Goal: Information Seeking & Learning: Learn about a topic

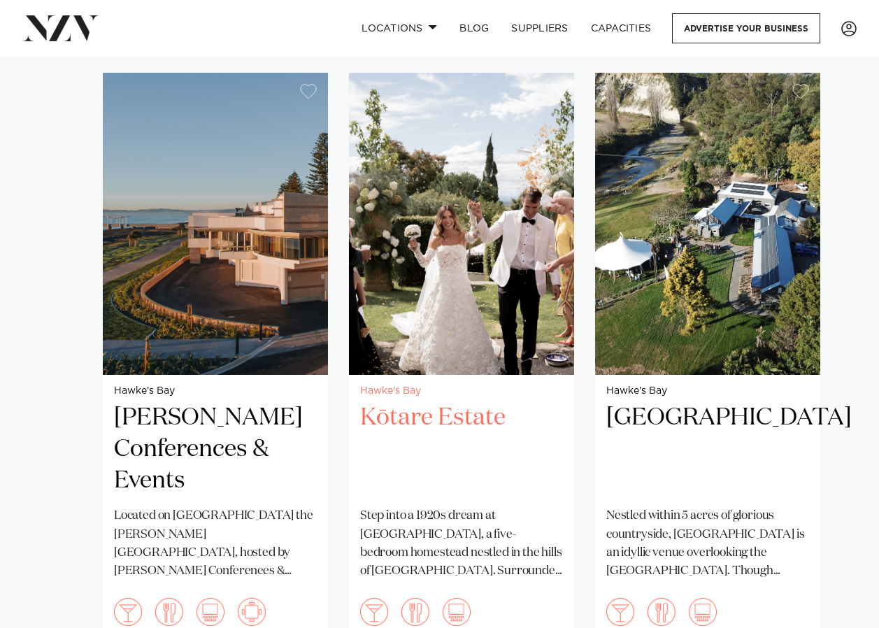
scroll to position [980, 0]
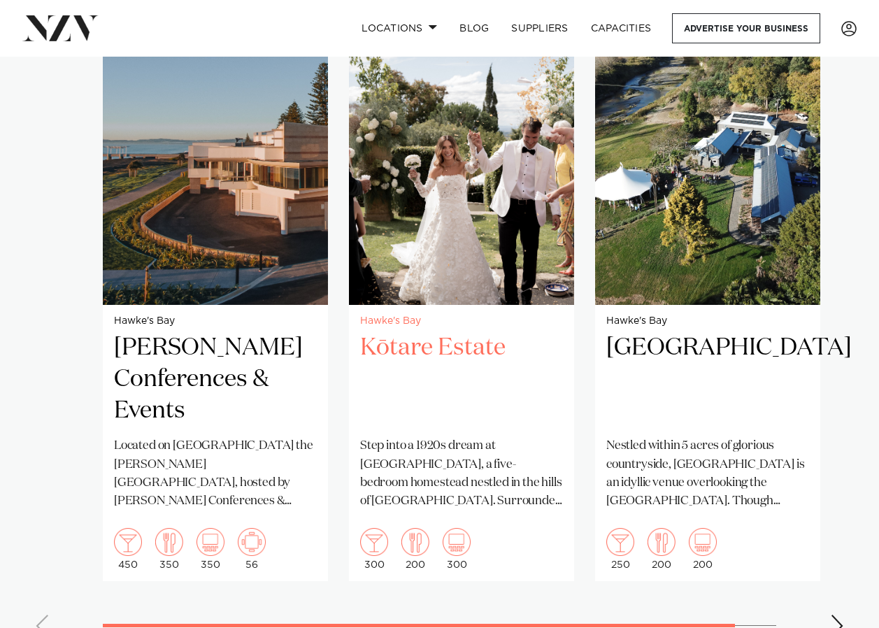
click at [418, 332] on h2 "Kōtare Estate" at bounding box center [461, 379] width 203 height 94
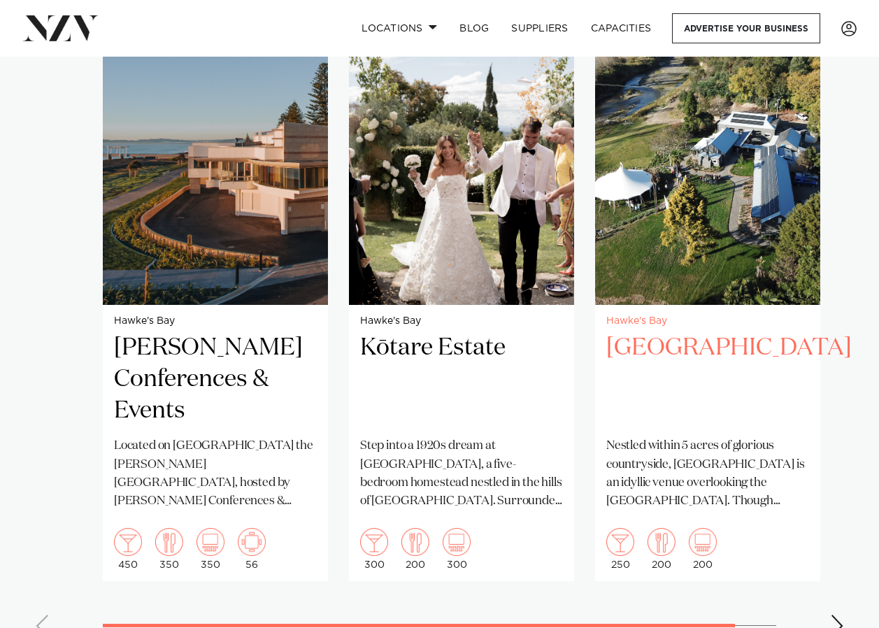
click at [654, 332] on h2 "[GEOGRAPHIC_DATA]" at bounding box center [708, 379] width 203 height 94
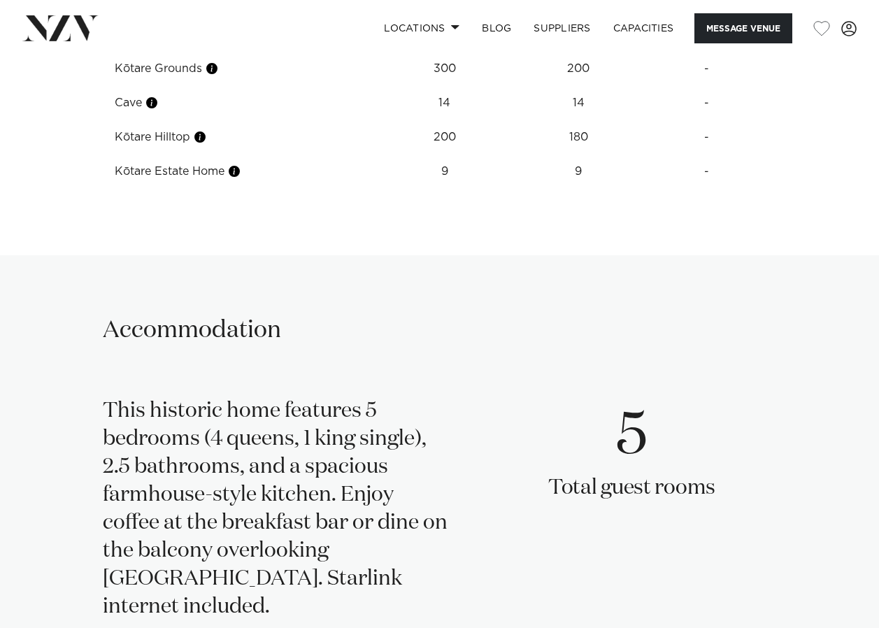
scroll to position [1959, 0]
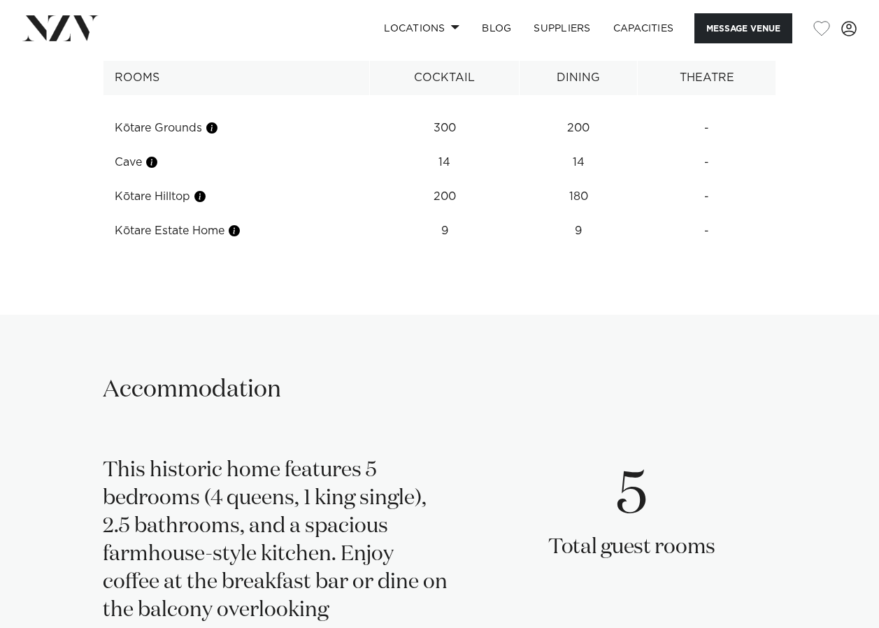
drag, startPoint x: 608, startPoint y: 245, endPoint x: 531, endPoint y: 269, distance: 80.8
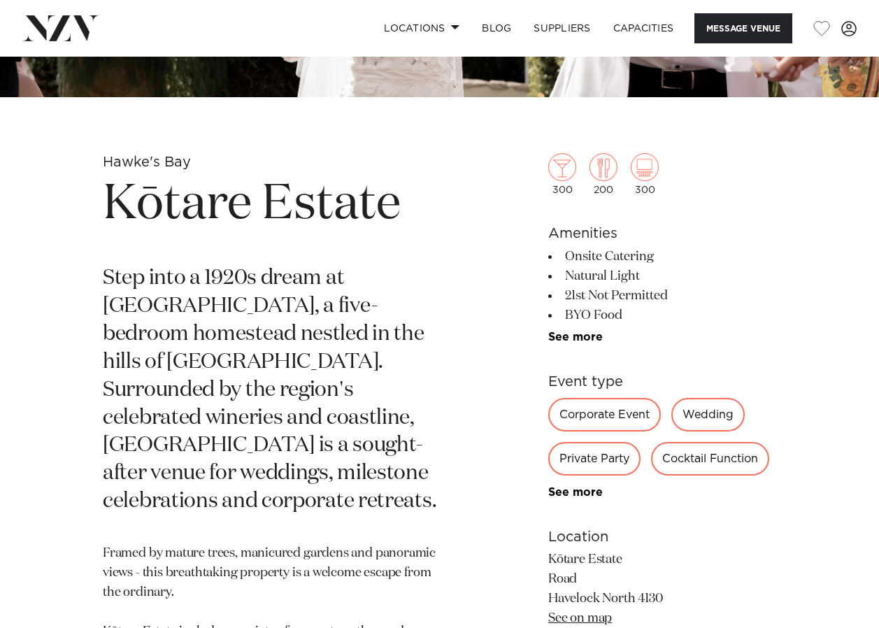
scroll to position [371, 0]
click at [707, 423] on div "Wedding" at bounding box center [708, 416] width 73 height 34
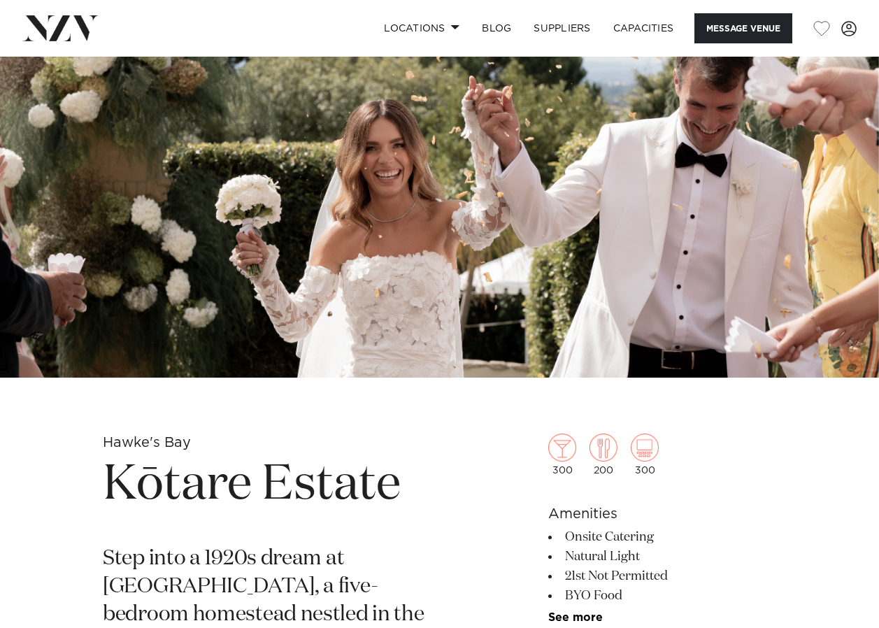
scroll to position [0, 0]
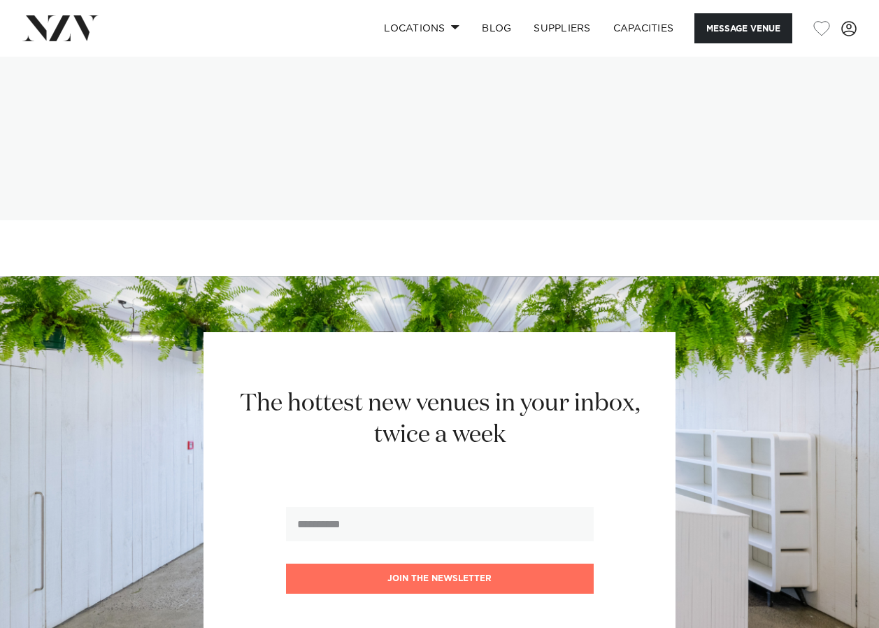
scroll to position [2589, 0]
